Goal: Use online tool/utility: Utilize a website feature to perform a specific function

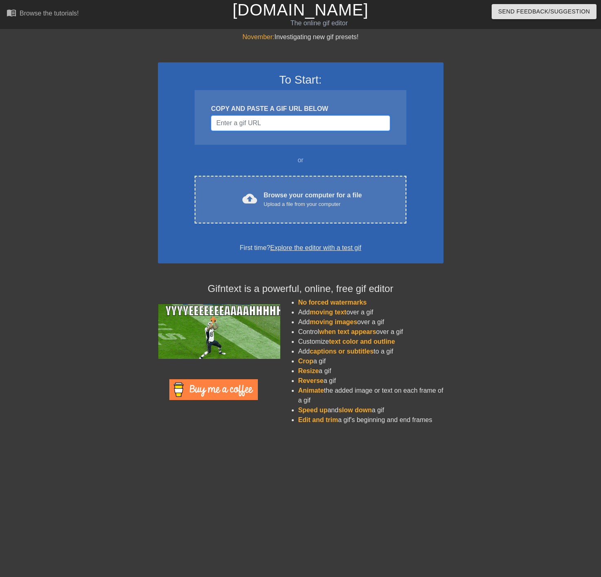
click at [258, 124] on input "Username" at bounding box center [300, 123] width 179 height 16
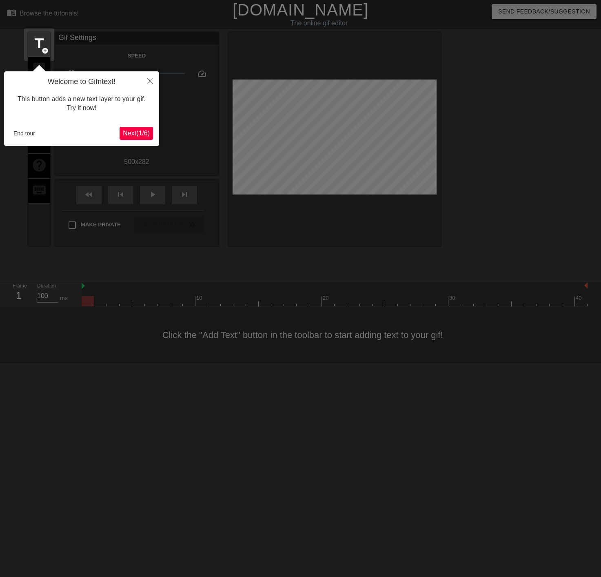
click at [445, 430] on div at bounding box center [300, 288] width 601 height 577
click at [137, 136] on span "Next ( 1 / 6 )" at bounding box center [136, 133] width 27 height 7
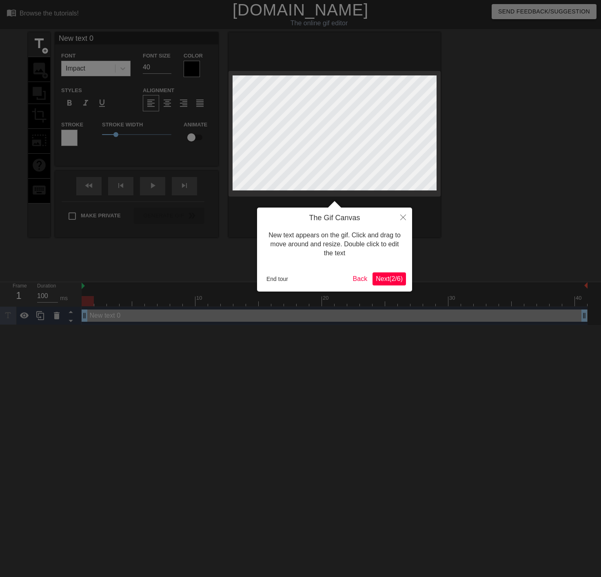
click at [387, 281] on span "Next ( 2 / 6 )" at bounding box center [389, 278] width 27 height 7
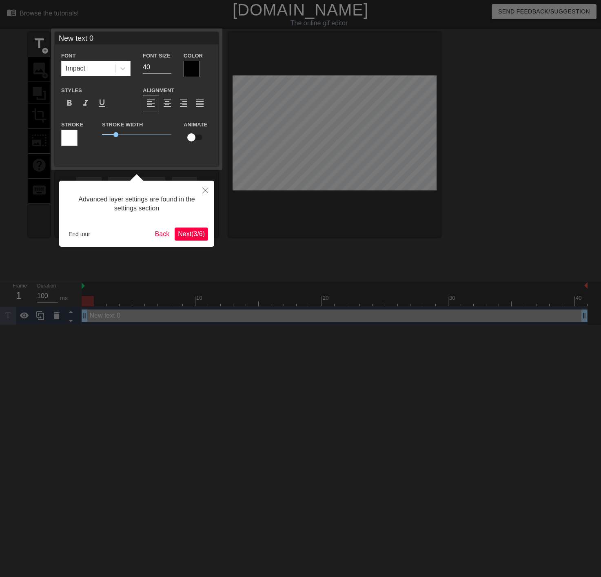
click at [184, 234] on span "Next ( 3 / 6 )" at bounding box center [191, 234] width 27 height 7
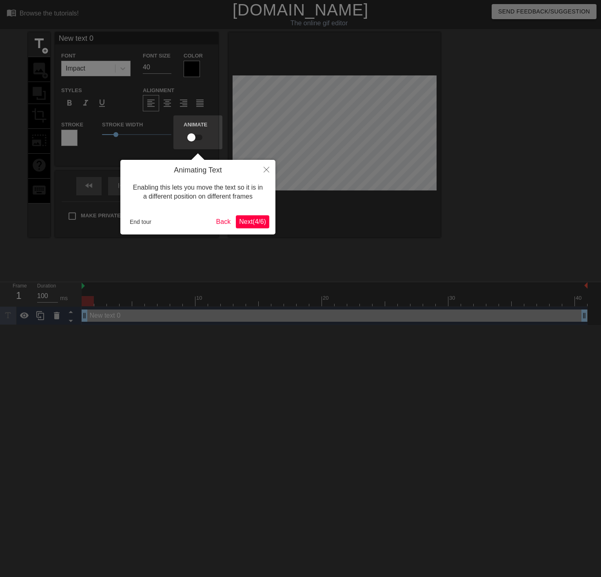
click at [252, 225] on span "Next ( 4 / 6 )" at bounding box center [252, 221] width 27 height 7
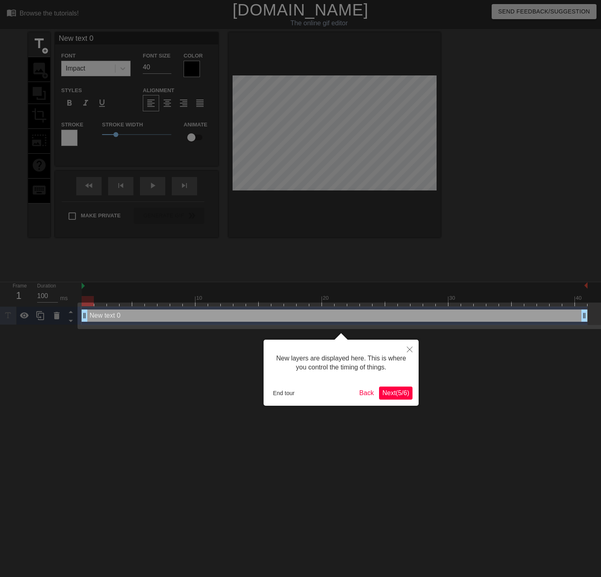
click at [403, 393] on span "Next ( 5 / 6 )" at bounding box center [395, 393] width 27 height 7
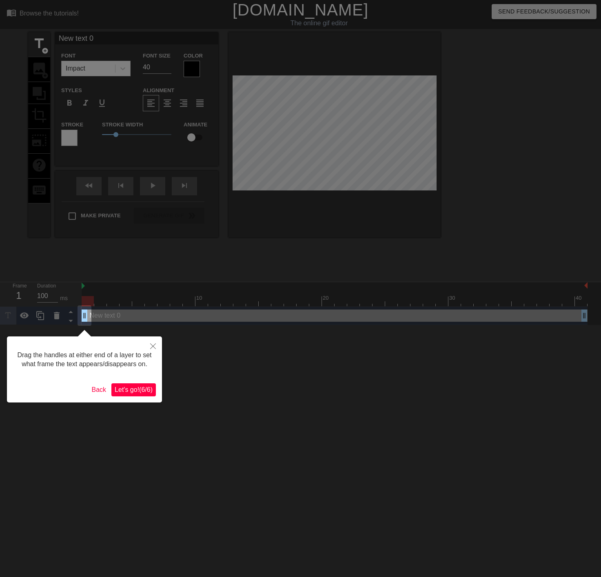
click at [130, 395] on button "Let's go! ( 6 / 6 )" at bounding box center [133, 390] width 44 height 13
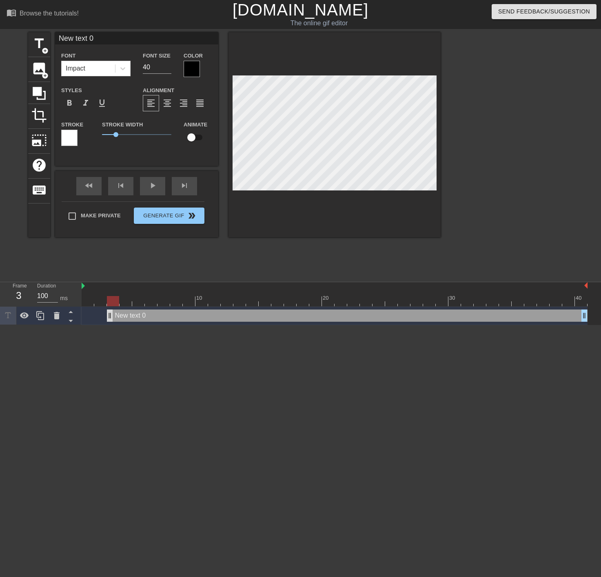
drag, startPoint x: 93, startPoint y: 319, endPoint x: 109, endPoint y: 320, distance: 15.9
drag, startPoint x: 100, startPoint y: 321, endPoint x: 84, endPoint y: 321, distance: 15.5
type input "X"
type textarea "X"
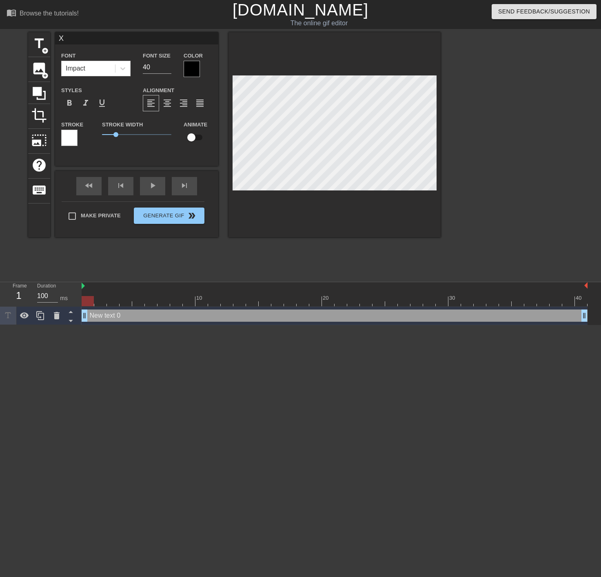
type input "XT"
type textarea "XT"
type input "XTP"
type textarea "XTP"
type input "XTPs"
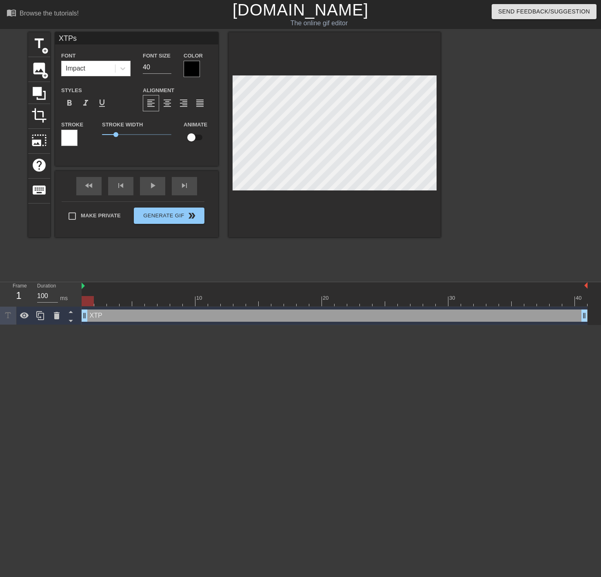
scroll to position [1, 1]
type textarea "XTPs"
click at [559, 169] on div at bounding box center [511, 154] width 122 height 245
click at [195, 138] on input "checkbox" at bounding box center [191, 138] width 47 height 16
checkbox input "true"
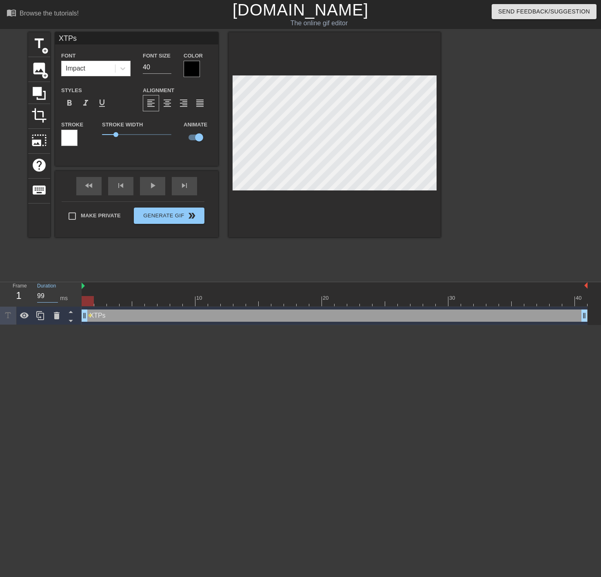
click at [53, 296] on input "99" at bounding box center [47, 296] width 21 height 13
type input "100"
click at [54, 293] on input "100" at bounding box center [47, 296] width 21 height 13
drag, startPoint x: 83, startPoint y: 313, endPoint x: 90, endPoint y: 313, distance: 7.0
click at [90, 313] on div "XTPs drag_handle drag_handle" at bounding box center [335, 316] width 506 height 12
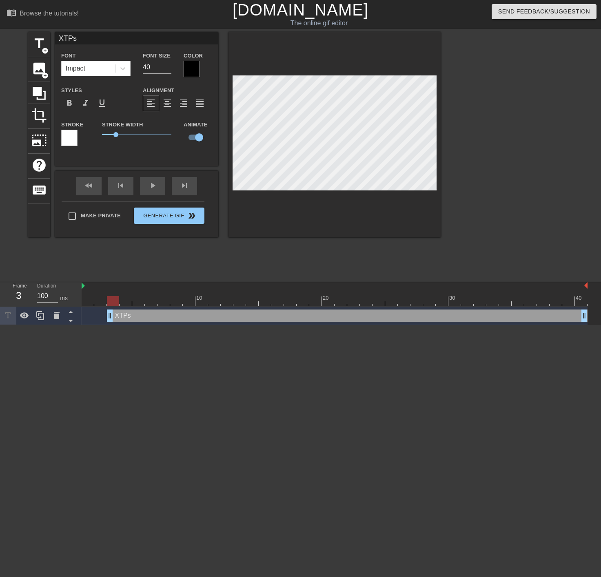
drag, startPoint x: 99, startPoint y: 317, endPoint x: 107, endPoint y: 317, distance: 7.8
drag, startPoint x: 111, startPoint y: 316, endPoint x: 82, endPoint y: 316, distance: 28.6
type input "XTP"
type textarea "XTP"
click at [154, 65] on input "40" at bounding box center [157, 67] width 29 height 13
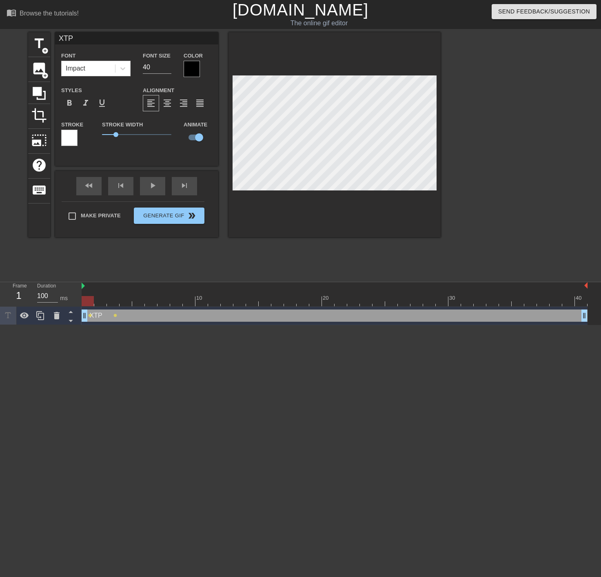
click at [501, 121] on div at bounding box center [511, 154] width 122 height 245
click at [151, 64] on input "40" at bounding box center [157, 67] width 29 height 13
click at [152, 64] on input "40" at bounding box center [157, 67] width 29 height 13
click at [117, 133] on span "1" at bounding box center [115, 134] width 5 height 5
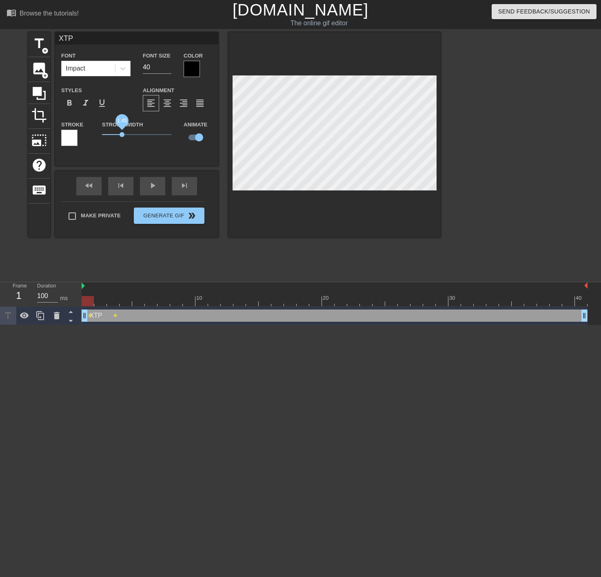
drag, startPoint x: 119, startPoint y: 133, endPoint x: 122, endPoint y: 136, distance: 4.7
click at [122, 136] on span "1.45" at bounding box center [122, 134] width 5 height 5
click at [509, 213] on div at bounding box center [511, 154] width 122 height 245
click at [92, 301] on div at bounding box center [88, 301] width 12 height 10
drag, startPoint x: 85, startPoint y: 317, endPoint x: 93, endPoint y: 316, distance: 7.8
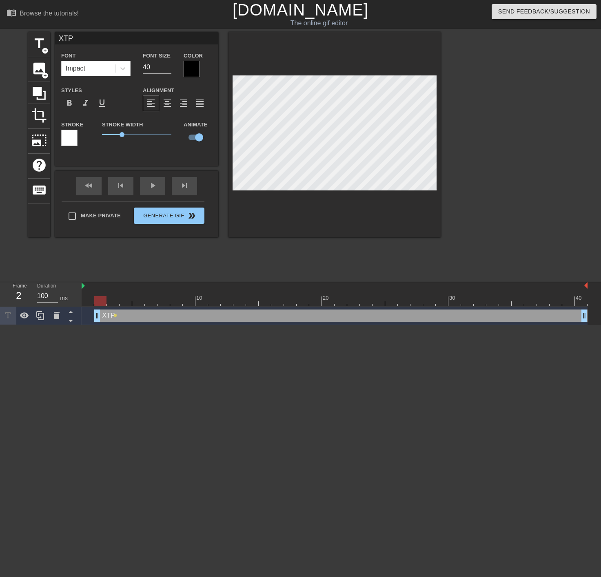
click at [93, 316] on div "XTP drag_handle drag_handle lens" at bounding box center [335, 316] width 506 height 12
drag, startPoint x: 98, startPoint y: 319, endPoint x: 62, endPoint y: 317, distance: 36.4
click at [62, 318] on div "Frame 1 Duration 100 ms 10 20 30 40 XTP drag_handle drag_handle lens lens lens" at bounding box center [300, 303] width 601 height 43
click at [530, 206] on div at bounding box center [511, 154] width 122 height 245
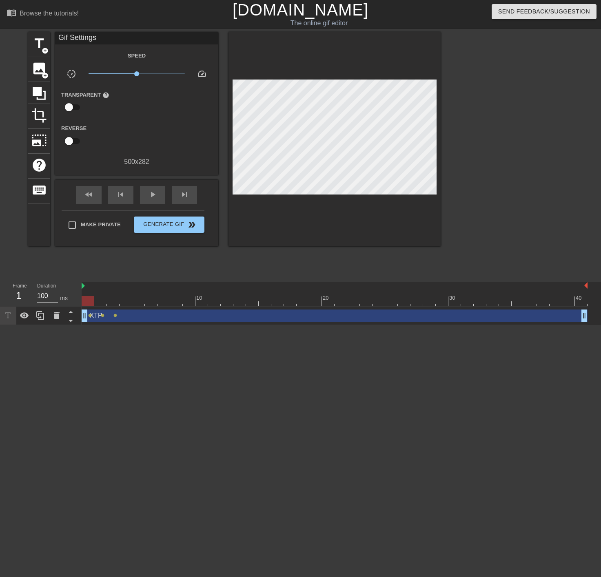
drag, startPoint x: 91, startPoint y: 300, endPoint x: 87, endPoint y: 306, distance: 6.7
click at [87, 306] on div at bounding box center [88, 301] width 12 height 10
click at [84, 286] on img at bounding box center [83, 286] width 3 height 7
drag, startPoint x: 89, startPoint y: 302, endPoint x: 94, endPoint y: 302, distance: 5.3
click at [94, 302] on div at bounding box center [335, 301] width 506 height 10
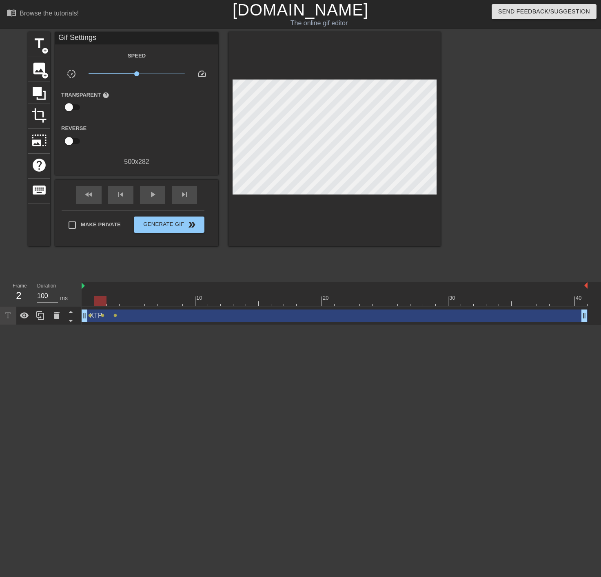
click at [94, 303] on div at bounding box center [100, 301] width 12 height 10
click at [91, 303] on div at bounding box center [88, 301] width 12 height 10
click at [92, 302] on div at bounding box center [88, 301] width 12 height 10
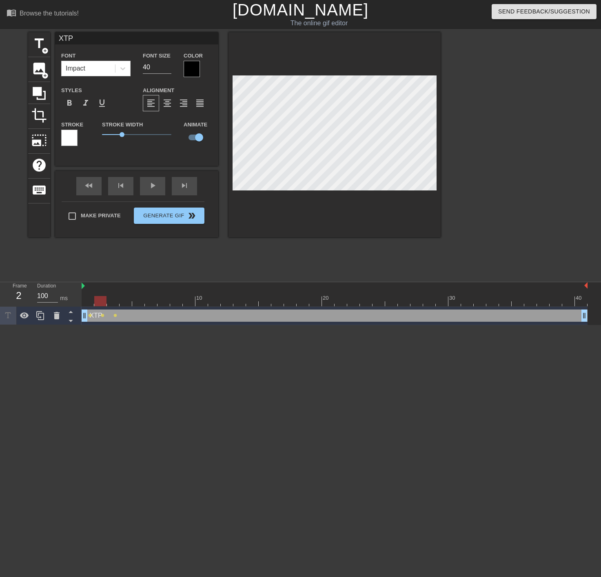
drag, startPoint x: 90, startPoint y: 301, endPoint x: 99, endPoint y: 302, distance: 9.0
click at [99, 302] on div at bounding box center [100, 301] width 12 height 10
drag, startPoint x: 98, startPoint y: 300, endPoint x: 109, endPoint y: 302, distance: 11.2
click at [109, 302] on div at bounding box center [113, 301] width 12 height 10
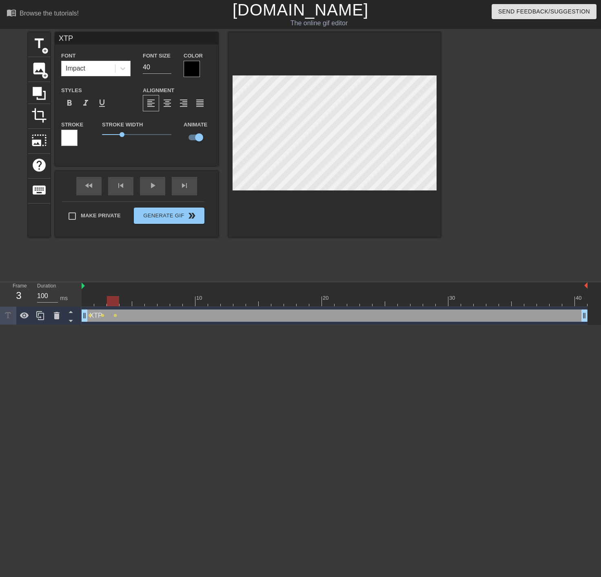
scroll to position [1, 1]
drag, startPoint x: 109, startPoint y: 300, endPoint x: 122, endPoint y: 300, distance: 12.6
click at [122, 300] on div at bounding box center [126, 301] width 12 height 10
drag, startPoint x: 126, startPoint y: 301, endPoint x: 135, endPoint y: 299, distance: 8.7
click at [135, 299] on div at bounding box center [138, 301] width 12 height 10
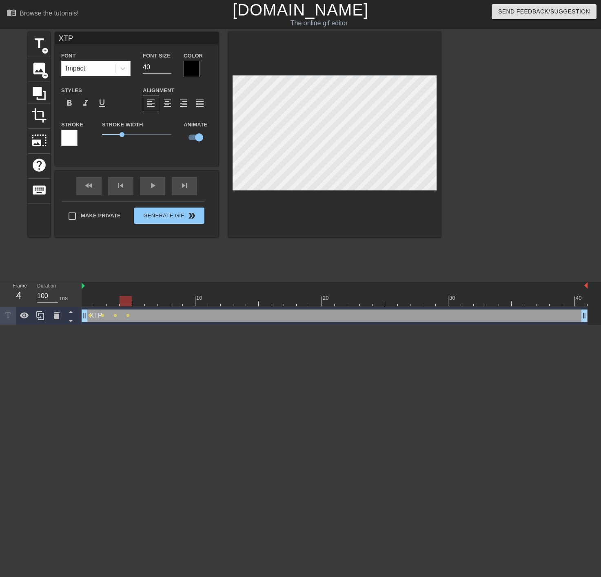
drag, startPoint x: 135, startPoint y: 299, endPoint x: 129, endPoint y: 300, distance: 5.3
click at [129, 300] on div at bounding box center [126, 301] width 12 height 10
drag, startPoint x: 129, startPoint y: 299, endPoint x: 133, endPoint y: 298, distance: 5.0
click at [133, 298] on div at bounding box center [335, 301] width 506 height 10
click at [144, 296] on div "10 20 30 40" at bounding box center [335, 297] width 506 height 13
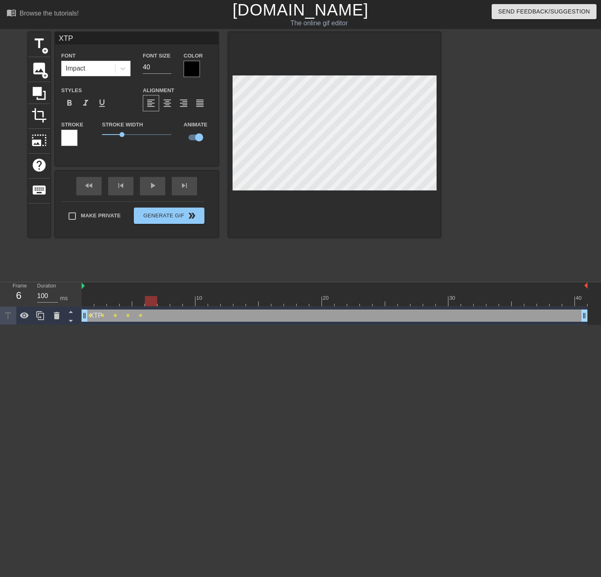
drag, startPoint x: 137, startPoint y: 302, endPoint x: 147, endPoint y: 301, distance: 10.7
click at [147, 301] on div at bounding box center [151, 301] width 12 height 10
drag, startPoint x: 154, startPoint y: 301, endPoint x: 160, endPoint y: 299, distance: 6.2
click at [160, 299] on div at bounding box center [163, 301] width 12 height 10
drag, startPoint x: 162, startPoint y: 301, endPoint x: 172, endPoint y: 302, distance: 9.4
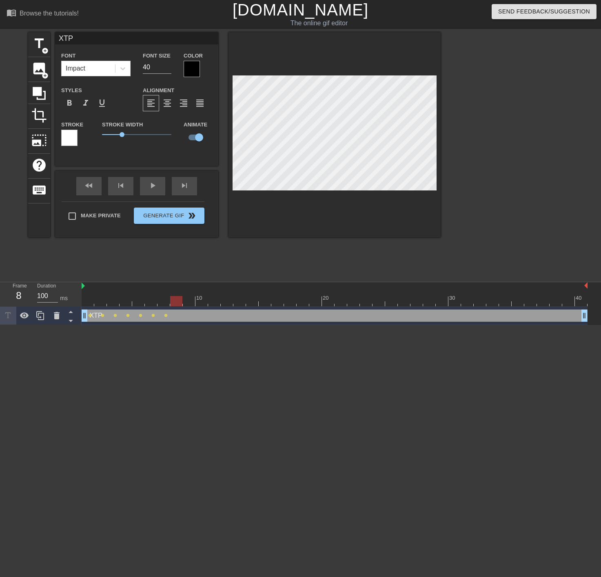
click at [172, 302] on div at bounding box center [176, 301] width 12 height 10
drag, startPoint x: 176, startPoint y: 303, endPoint x: 186, endPoint y: 304, distance: 9.4
click at [186, 304] on div at bounding box center [189, 301] width 12 height 10
drag, startPoint x: 188, startPoint y: 302, endPoint x: 197, endPoint y: 302, distance: 9.4
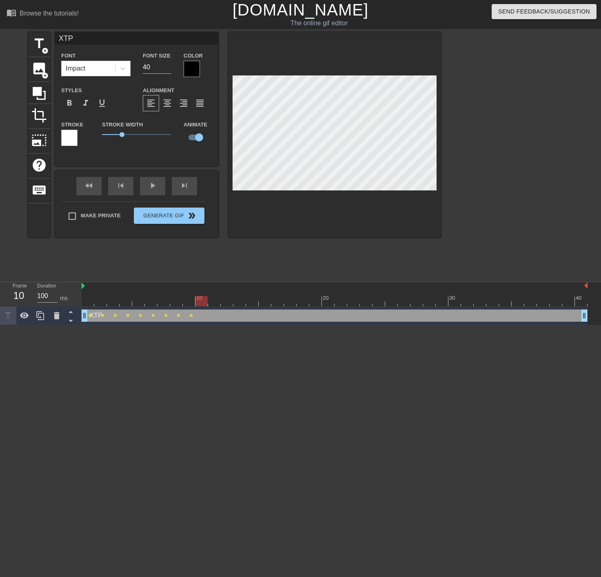
click at [197, 302] on div at bounding box center [201, 301] width 12 height 10
drag, startPoint x: 203, startPoint y: 302, endPoint x: 216, endPoint y: 301, distance: 13.1
click at [210, 303] on div at bounding box center [335, 301] width 506 height 10
drag, startPoint x: 224, startPoint y: 300, endPoint x: 218, endPoint y: 301, distance: 6.1
click at [218, 301] on div at bounding box center [214, 301] width 12 height 10
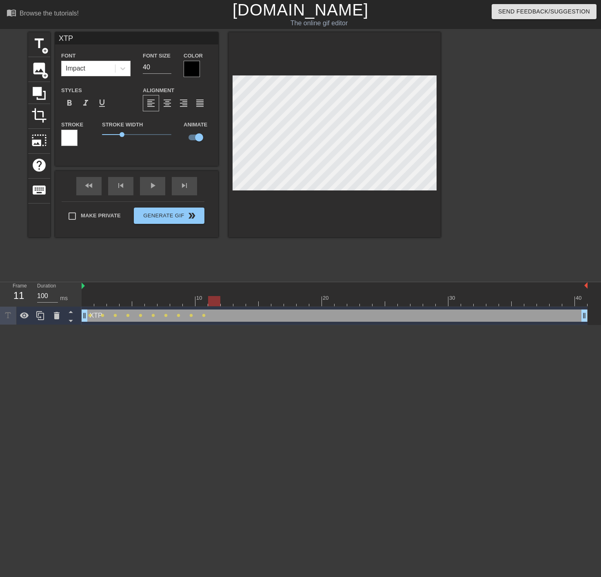
scroll to position [1, 1]
drag, startPoint x: 215, startPoint y: 302, endPoint x: 219, endPoint y: 301, distance: 4.6
click at [216, 301] on div at bounding box center [214, 301] width 12 height 10
drag, startPoint x: 219, startPoint y: 301, endPoint x: 223, endPoint y: 300, distance: 4.2
click at [223, 300] on div at bounding box center [227, 301] width 12 height 10
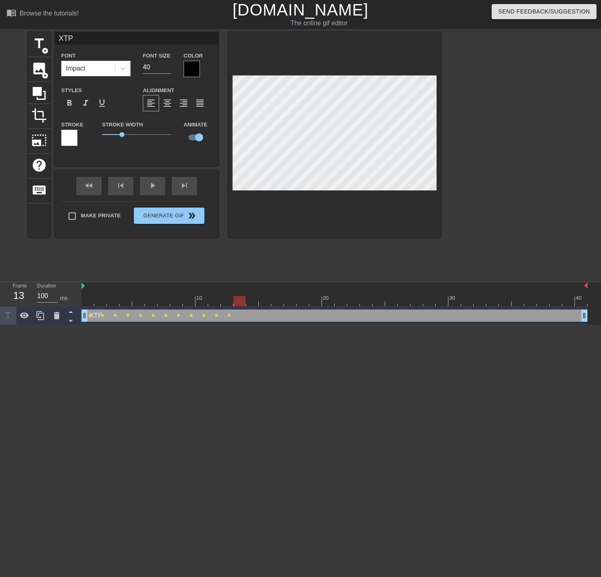
click at [237, 302] on div at bounding box center [239, 301] width 12 height 10
drag, startPoint x: 240, startPoint y: 303, endPoint x: 249, endPoint y: 303, distance: 9.4
click at [249, 303] on div at bounding box center [252, 301] width 12 height 10
drag, startPoint x: 253, startPoint y: 302, endPoint x: 261, endPoint y: 302, distance: 8.2
click at [261, 302] on div at bounding box center [265, 301] width 12 height 10
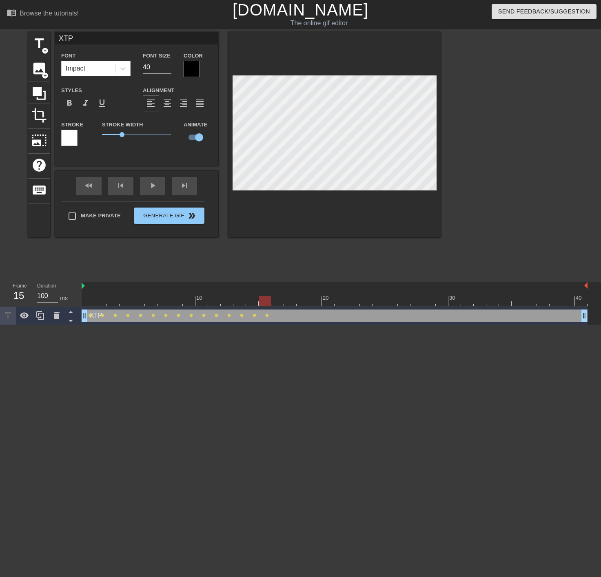
click at [264, 300] on div at bounding box center [265, 301] width 12 height 10
drag, startPoint x: 264, startPoint y: 299, endPoint x: 256, endPoint y: 299, distance: 7.3
click at [256, 299] on div at bounding box center [252, 301] width 12 height 10
drag, startPoint x: 255, startPoint y: 303, endPoint x: 265, endPoint y: 303, distance: 9.4
click at [265, 303] on div at bounding box center [265, 301] width 12 height 10
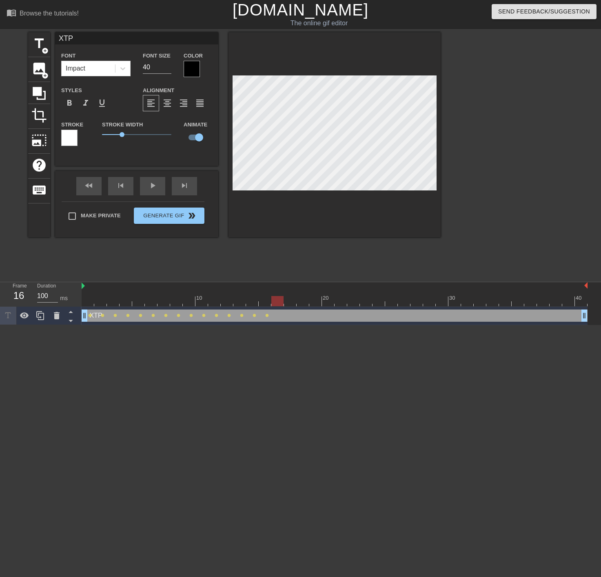
drag, startPoint x: 264, startPoint y: 299, endPoint x: 272, endPoint y: 299, distance: 7.4
click at [272, 299] on div at bounding box center [277, 301] width 12 height 10
drag, startPoint x: 278, startPoint y: 301, endPoint x: 288, endPoint y: 301, distance: 10.2
click at [288, 301] on div at bounding box center [290, 301] width 12 height 10
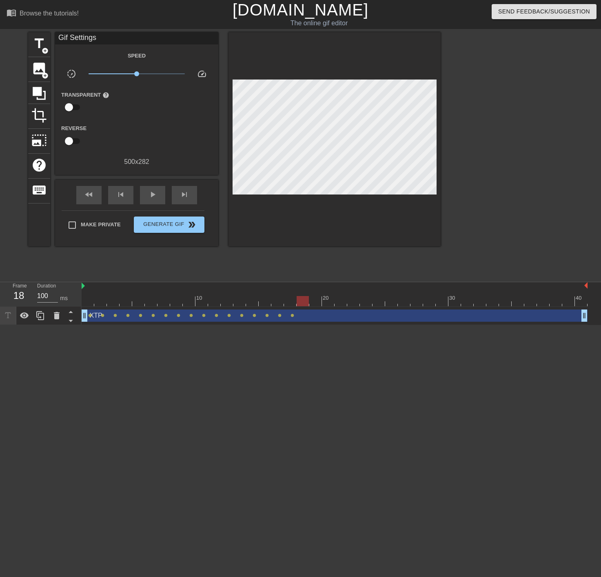
drag, startPoint x: 290, startPoint y: 302, endPoint x: 299, endPoint y: 301, distance: 8.6
click at [299, 301] on div at bounding box center [303, 301] width 12 height 10
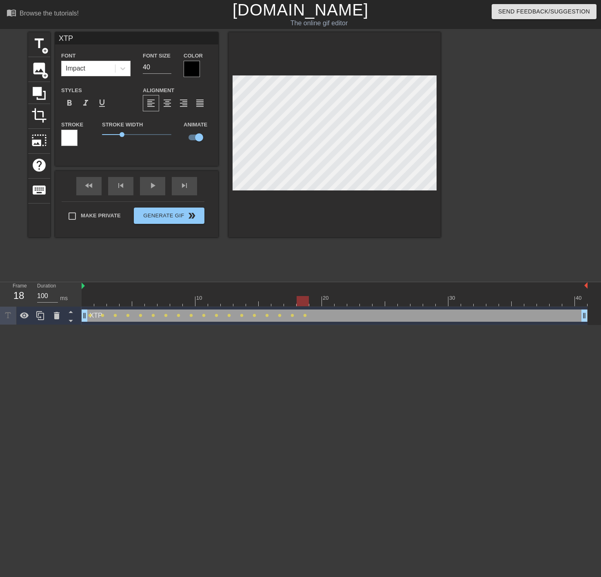
drag, startPoint x: 304, startPoint y: 304, endPoint x: 309, endPoint y: 304, distance: 5.3
click at [308, 304] on div at bounding box center [303, 301] width 12 height 10
click at [311, 304] on div at bounding box center [335, 301] width 506 height 10
drag, startPoint x: 318, startPoint y: 299, endPoint x: 323, endPoint y: 299, distance: 5.3
click at [323, 299] on div at bounding box center [328, 301] width 12 height 10
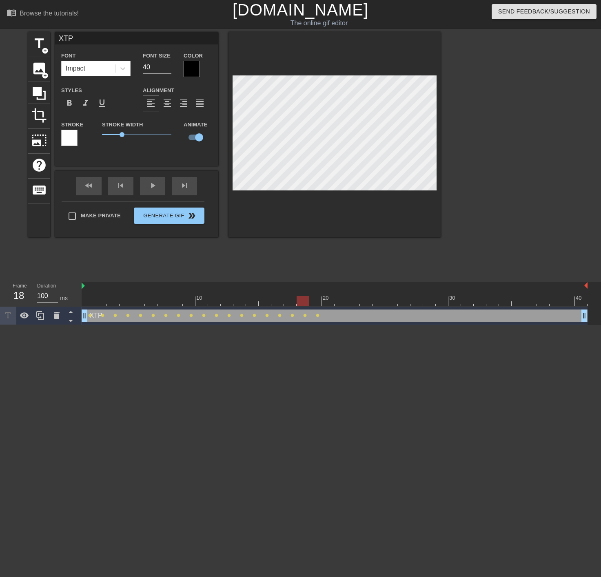
drag, startPoint x: 325, startPoint y: 298, endPoint x: 318, endPoint y: 297, distance: 7.0
click at [309, 297] on div at bounding box center [303, 301] width 12 height 10
click at [294, 71] on div at bounding box center [334, 134] width 212 height 205
drag, startPoint x: 294, startPoint y: 71, endPoint x: 290, endPoint y: 78, distance: 8.0
click at [293, 73] on div at bounding box center [334, 134] width 212 height 205
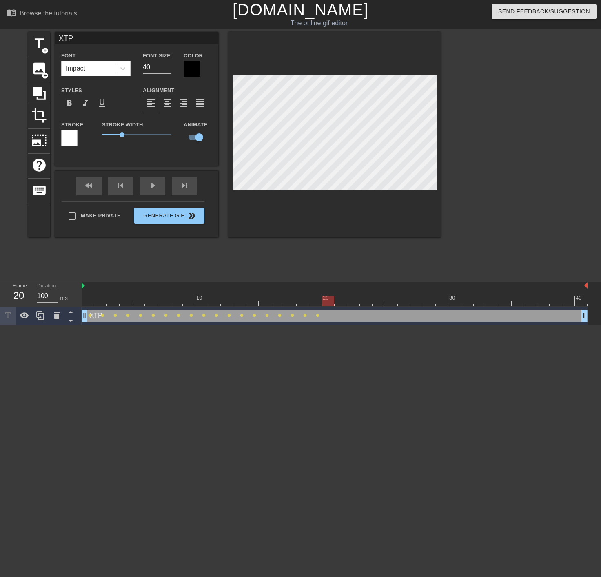
drag, startPoint x: 316, startPoint y: 303, endPoint x: 325, endPoint y: 304, distance: 9.4
click at [325, 304] on div at bounding box center [328, 301] width 12 height 10
click at [324, 73] on div at bounding box center [334, 134] width 212 height 205
drag, startPoint x: 328, startPoint y: 299, endPoint x: 336, endPoint y: 299, distance: 8.6
click at [336, 299] on div at bounding box center [341, 301] width 12 height 10
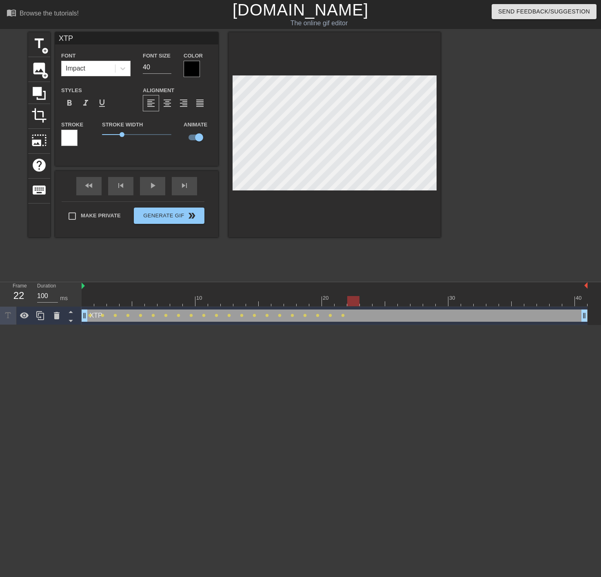
drag, startPoint x: 341, startPoint y: 304, endPoint x: 348, endPoint y: 303, distance: 7.8
click at [348, 303] on div at bounding box center [353, 301] width 12 height 10
drag, startPoint x: 353, startPoint y: 301, endPoint x: 360, endPoint y: 301, distance: 7.4
click at [360, 301] on div at bounding box center [366, 301] width 12 height 10
click at [372, 251] on div "title add_circle image add_circle crop photo_size_select_large help keyboard XT…" at bounding box center [234, 154] width 413 height 245
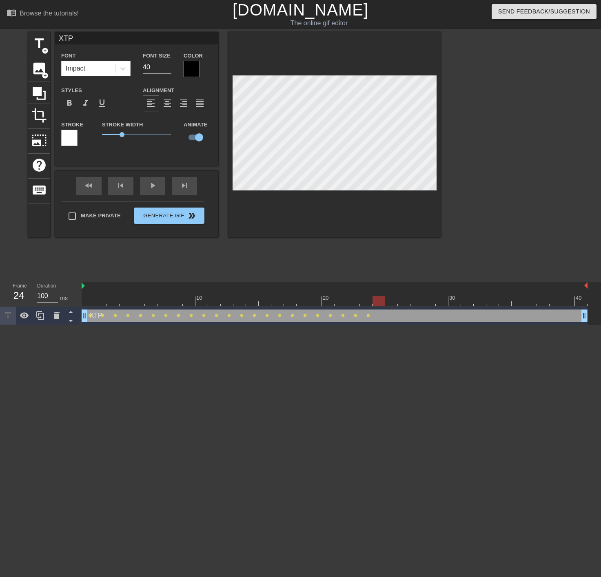
drag, startPoint x: 365, startPoint y: 303, endPoint x: 373, endPoint y: 303, distance: 7.4
click at [373, 303] on div at bounding box center [379, 301] width 12 height 10
drag, startPoint x: 378, startPoint y: 301, endPoint x: 386, endPoint y: 302, distance: 8.2
click at [386, 302] on div at bounding box center [391, 301] width 12 height 10
drag, startPoint x: 393, startPoint y: 301, endPoint x: 399, endPoint y: 301, distance: 5.3
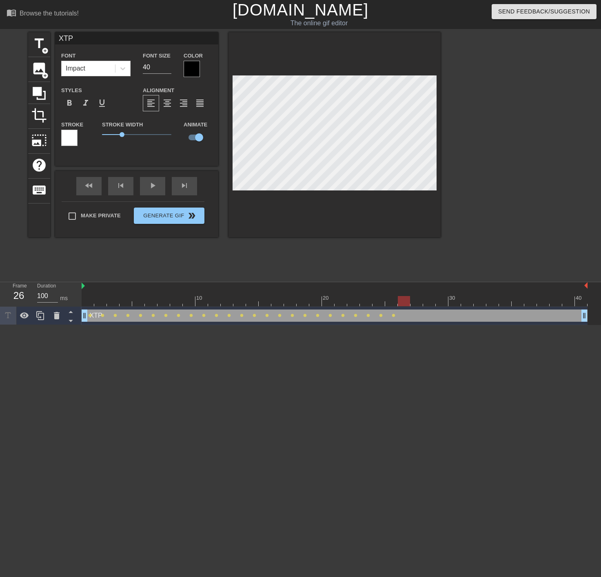
click at [399, 301] on div at bounding box center [404, 301] width 12 height 10
drag, startPoint x: 405, startPoint y: 299, endPoint x: 412, endPoint y: 300, distance: 7.0
click at [412, 300] on div at bounding box center [416, 301] width 12 height 10
click at [418, 298] on div at bounding box center [416, 301] width 12 height 10
click at [420, 298] on div at bounding box center [416, 301] width 12 height 10
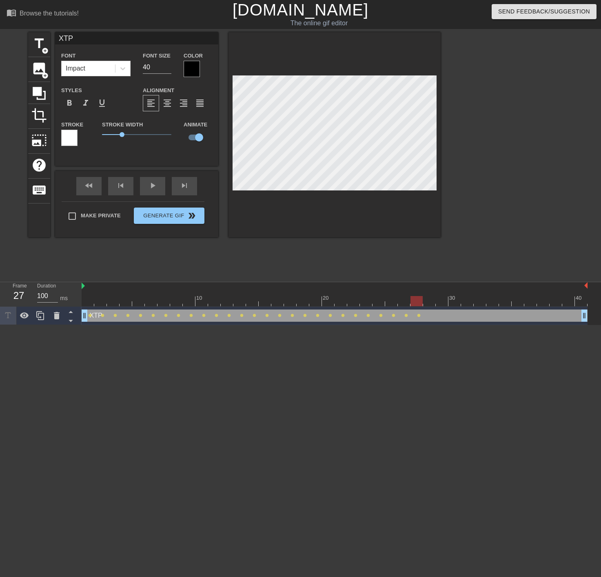
drag, startPoint x: 420, startPoint y: 298, endPoint x: 425, endPoint y: 298, distance: 4.9
click at [423, 298] on div at bounding box center [416, 301] width 12 height 10
click at [426, 298] on div at bounding box center [429, 301] width 12 height 10
click at [481, 155] on div at bounding box center [511, 154] width 122 height 245
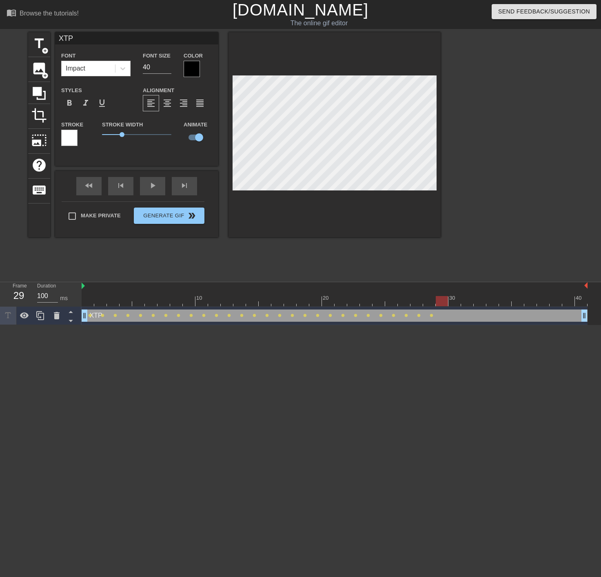
drag, startPoint x: 430, startPoint y: 302, endPoint x: 440, endPoint y: 304, distance: 10.3
click at [440, 304] on div at bounding box center [442, 301] width 12 height 10
click at [365, 196] on div at bounding box center [334, 134] width 212 height 205
click at [369, 204] on div at bounding box center [334, 134] width 212 height 205
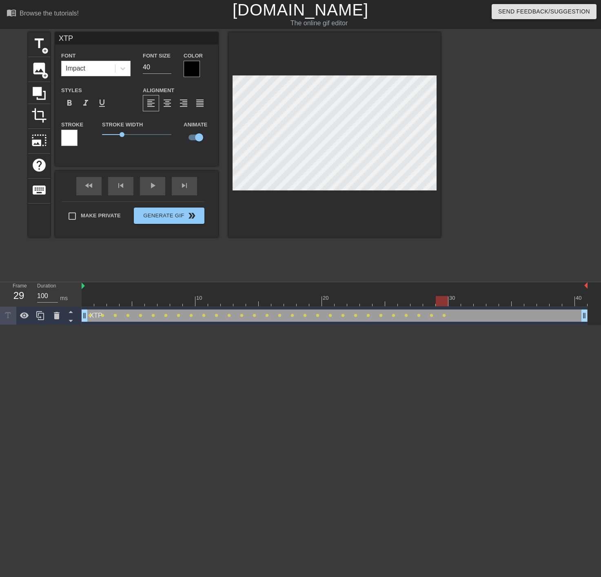
drag, startPoint x: 444, startPoint y: 302, endPoint x: 451, endPoint y: 302, distance: 6.9
click at [450, 302] on div at bounding box center [335, 301] width 506 height 10
click at [452, 302] on div at bounding box center [335, 301] width 506 height 10
drag, startPoint x: 453, startPoint y: 301, endPoint x: 463, endPoint y: 300, distance: 10.3
click at [463, 300] on div at bounding box center [467, 301] width 12 height 10
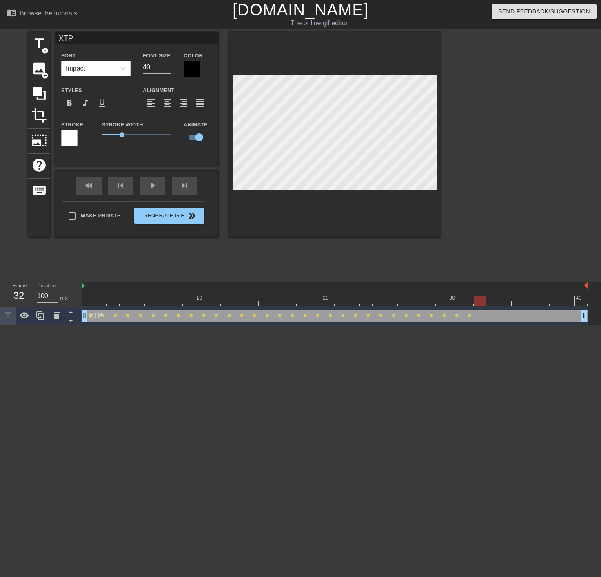
drag, startPoint x: 465, startPoint y: 298, endPoint x: 465, endPoint y: 276, distance: 22.0
click at [475, 297] on div at bounding box center [480, 301] width 12 height 10
drag, startPoint x: 482, startPoint y: 299, endPoint x: 490, endPoint y: 299, distance: 8.2
click at [490, 299] on div at bounding box center [492, 301] width 12 height 10
drag, startPoint x: 488, startPoint y: 302, endPoint x: 501, endPoint y: 302, distance: 13.1
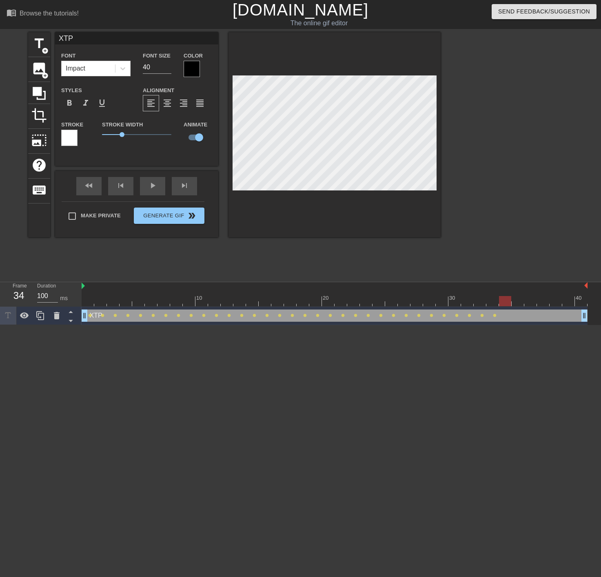
click at [501, 302] on div at bounding box center [505, 301] width 12 height 10
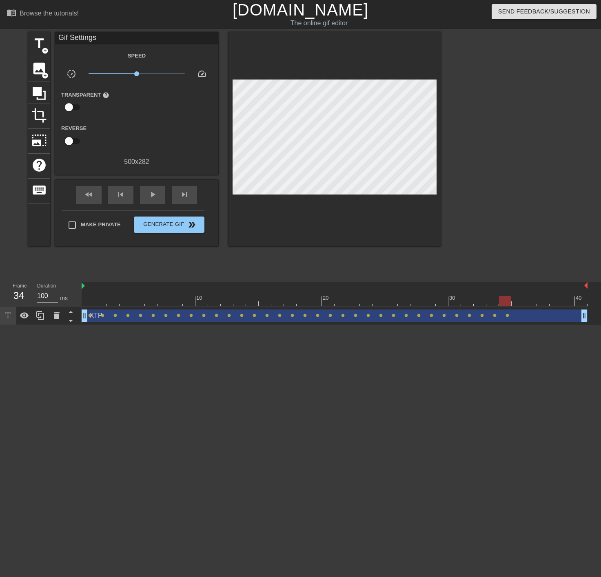
click at [503, 109] on div at bounding box center [511, 154] width 122 height 245
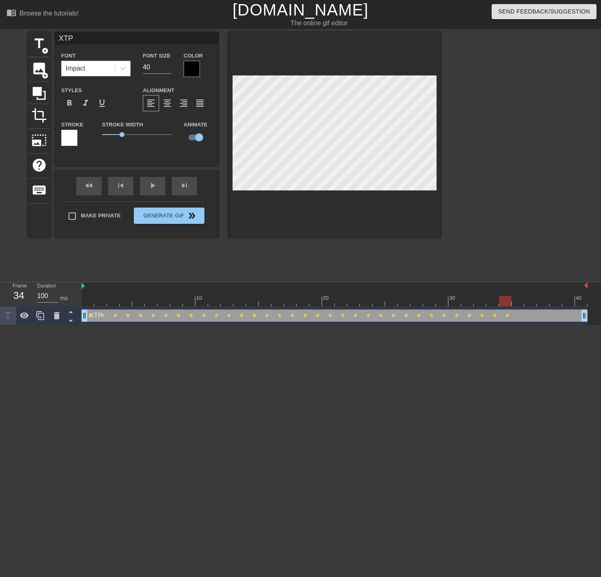
scroll to position [1, 1]
drag, startPoint x: 505, startPoint y: 302, endPoint x: 516, endPoint y: 302, distance: 10.6
click at [516, 302] on div at bounding box center [518, 301] width 12 height 10
drag, startPoint x: 517, startPoint y: 299, endPoint x: 526, endPoint y: 299, distance: 8.6
click at [526, 299] on div at bounding box center [530, 301] width 12 height 10
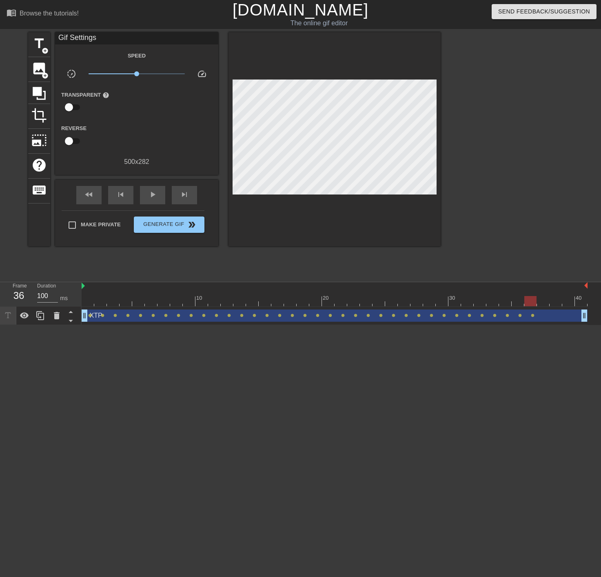
drag, startPoint x: 506, startPoint y: 128, endPoint x: 448, endPoint y: 122, distance: 58.3
click at [495, 126] on div at bounding box center [511, 154] width 122 height 245
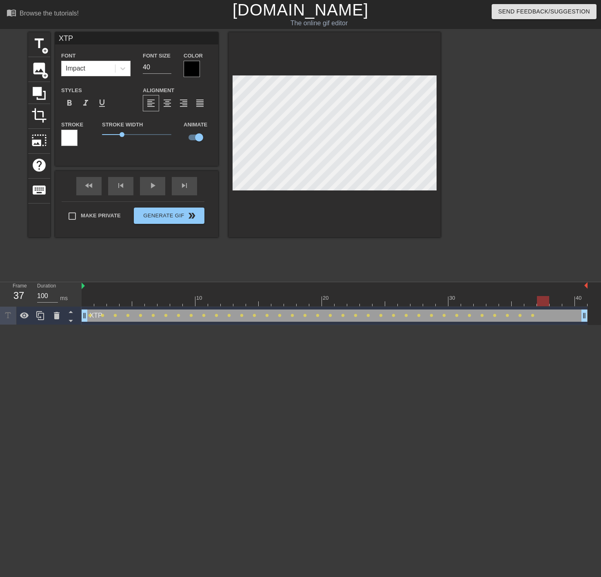
drag, startPoint x: 529, startPoint y: 302, endPoint x: 542, endPoint y: 303, distance: 12.7
click at [542, 303] on div at bounding box center [543, 301] width 12 height 10
drag, startPoint x: 543, startPoint y: 302, endPoint x: 557, endPoint y: 302, distance: 13.5
click at [557, 302] on div at bounding box center [556, 301] width 12 height 10
drag, startPoint x: 556, startPoint y: 298, endPoint x: 566, endPoint y: 299, distance: 10.2
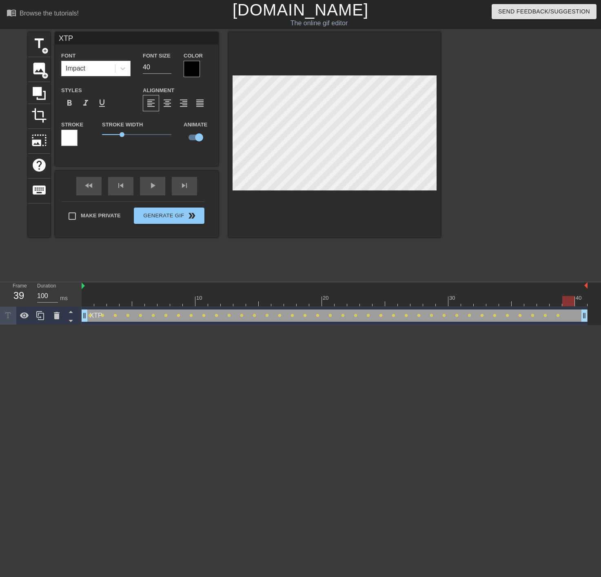
click at [566, 299] on div at bounding box center [568, 301] width 12 height 10
drag, startPoint x: 570, startPoint y: 300, endPoint x: 582, endPoint y: 301, distance: 11.5
click at [582, 301] on div at bounding box center [581, 301] width 12 height 10
click at [33, 40] on span "title" at bounding box center [39, 44] width 16 height 16
type input "New text 1"
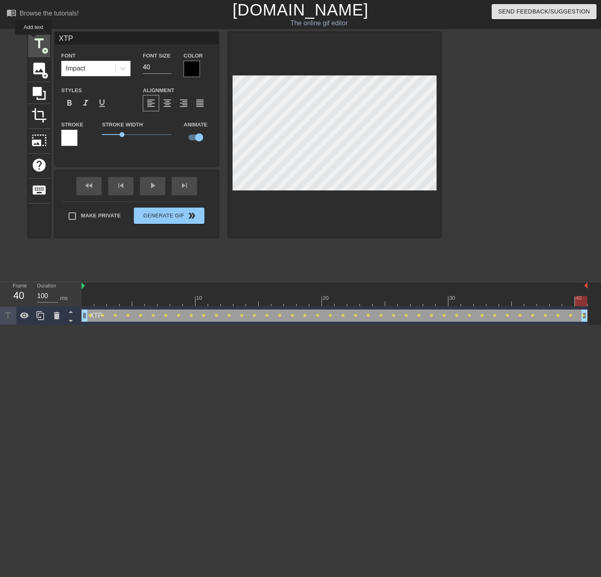
checkbox input "false"
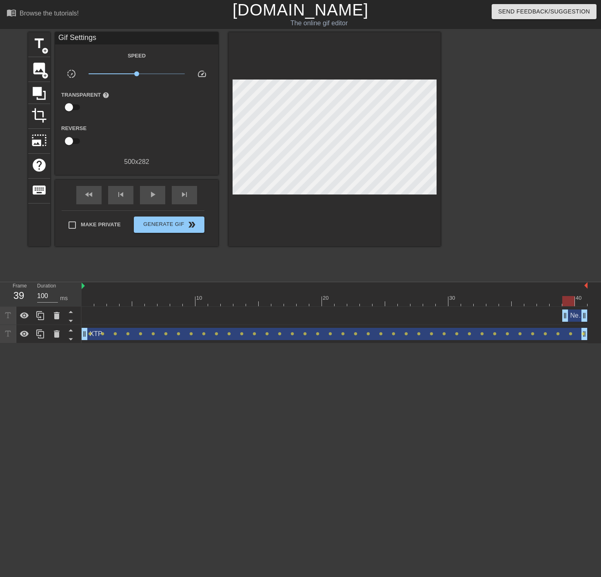
drag, startPoint x: 548, startPoint y: 315, endPoint x: 470, endPoint y: 312, distance: 77.6
click at [466, 312] on div "New text 1 drag_handle drag_handle" at bounding box center [335, 316] width 506 height 12
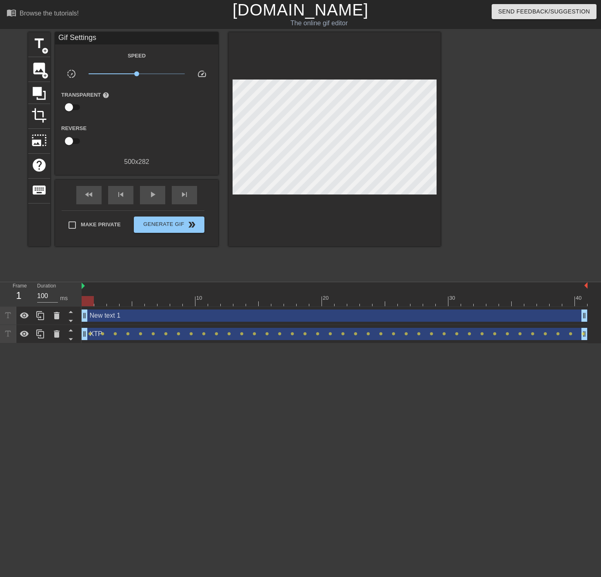
drag, startPoint x: 566, startPoint y: 315, endPoint x: 69, endPoint y: 305, distance: 497.9
click at [69, 305] on div "Frame 1 Duration 100 ms 10 20 30 40 New text 1 drag_handle drag_handle XTP drag…" at bounding box center [300, 312] width 601 height 61
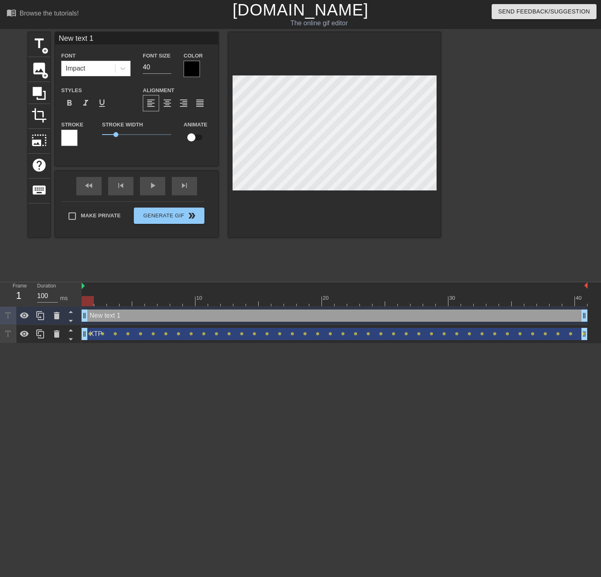
scroll to position [1, 2]
type input "P"
type textarea "PA"
type input "PA"
type textarea "PAY"
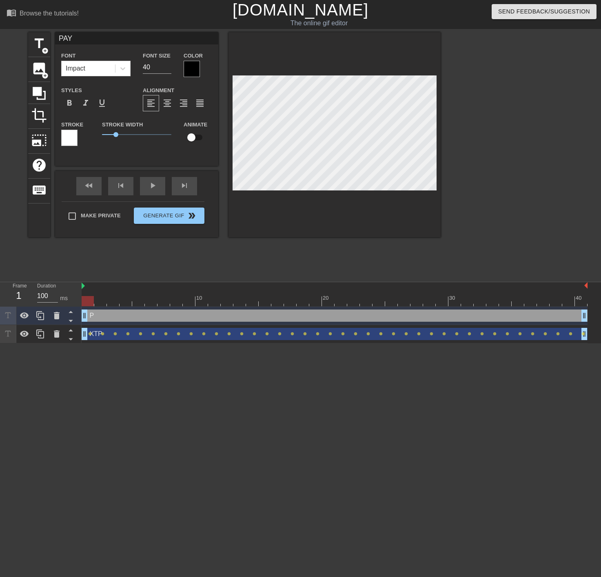
type input "PAYC"
type textarea "PAYC"
type input "PAYCO"
type textarea "PAYCO"
type input "PAYCOM"
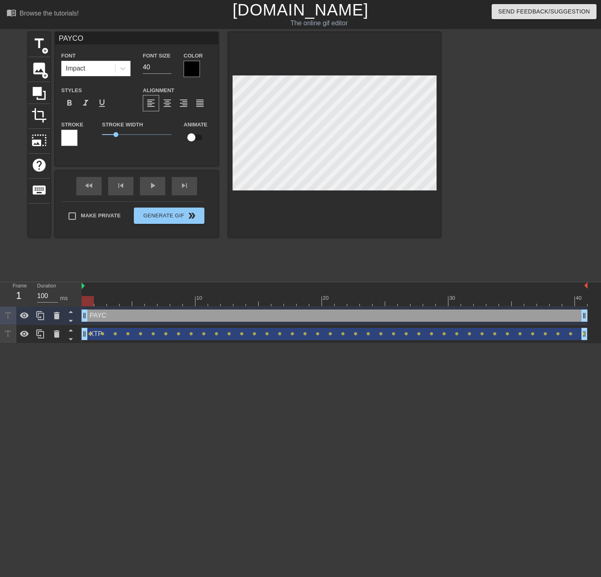
type textarea "PAYCOM"
click at [503, 110] on div at bounding box center [511, 154] width 122 height 245
drag, startPoint x: 85, startPoint y: 299, endPoint x: 76, endPoint y: 292, distance: 11.9
click at [87, 290] on div "10 20 30 40" at bounding box center [335, 294] width 506 height 24
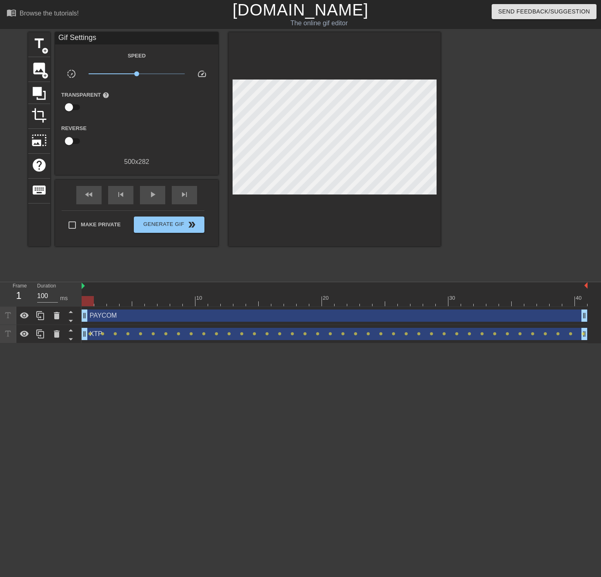
click at [529, 62] on div at bounding box center [511, 154] width 122 height 245
click at [168, 224] on span "Generate Gif double_arrow" at bounding box center [169, 225] width 64 height 10
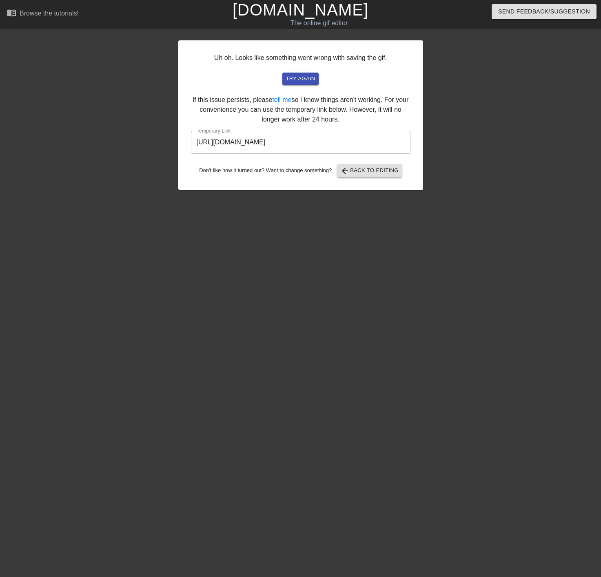
click at [297, 143] on input "[URL][DOMAIN_NAME]" at bounding box center [301, 142] width 220 height 23
click at [376, 175] on span "arrow_back Back to Editing" at bounding box center [369, 171] width 58 height 10
